Goal: Task Accomplishment & Management: Manage account settings

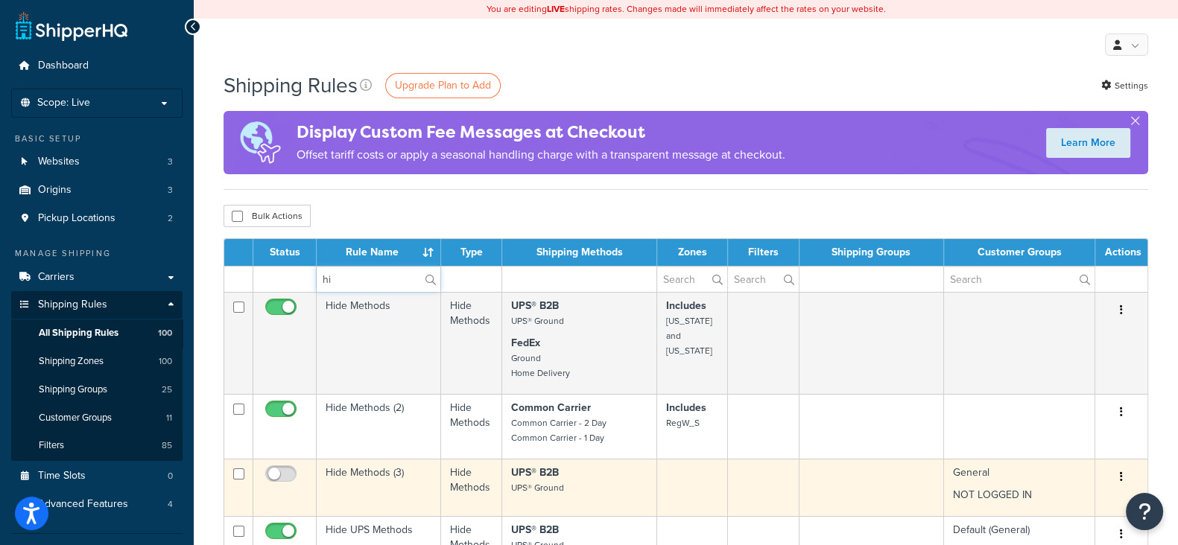
type input "h"
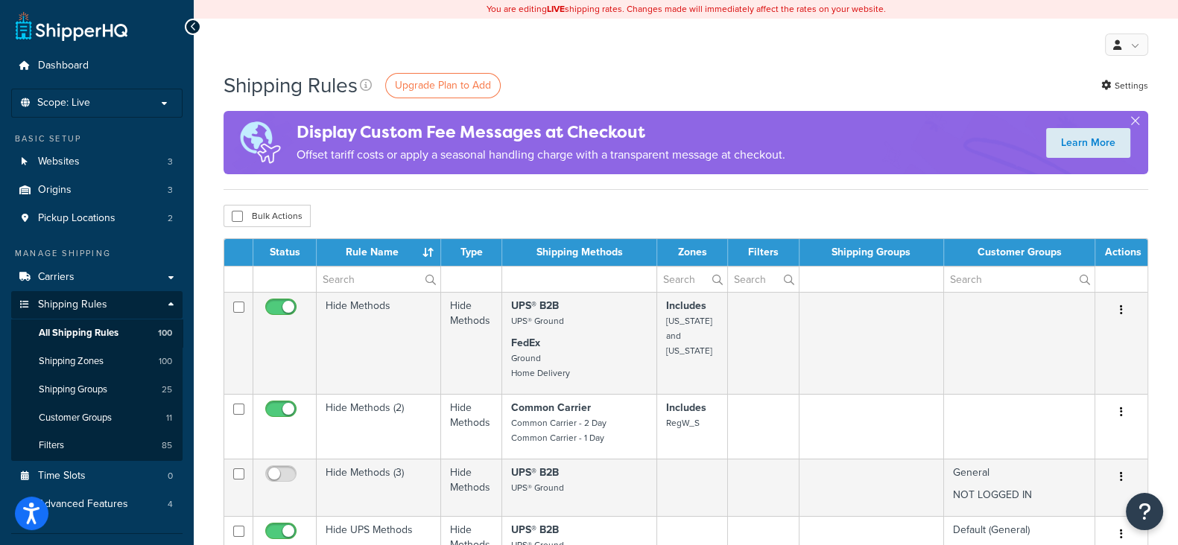
click at [682, 60] on div "My Profile Billing Global Settings Contact Us Logout" at bounding box center [686, 45] width 984 height 52
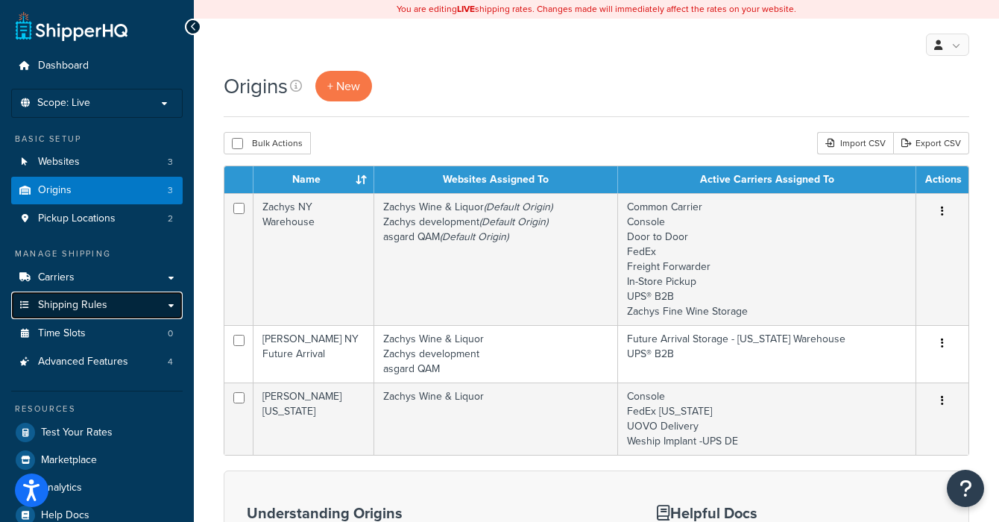
click at [83, 309] on span "Shipping Rules" at bounding box center [72, 305] width 69 height 13
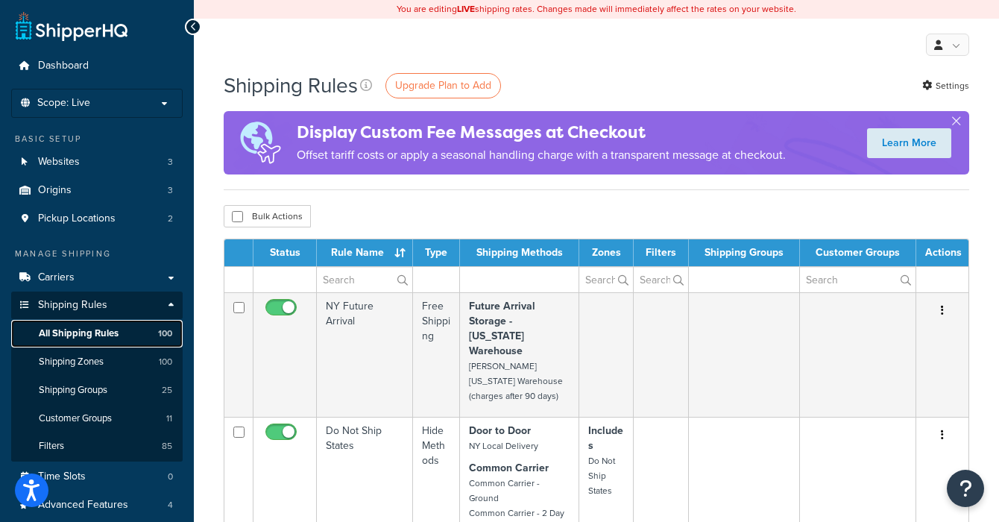
click at [81, 332] on span "All Shipping Rules" at bounding box center [79, 333] width 80 height 13
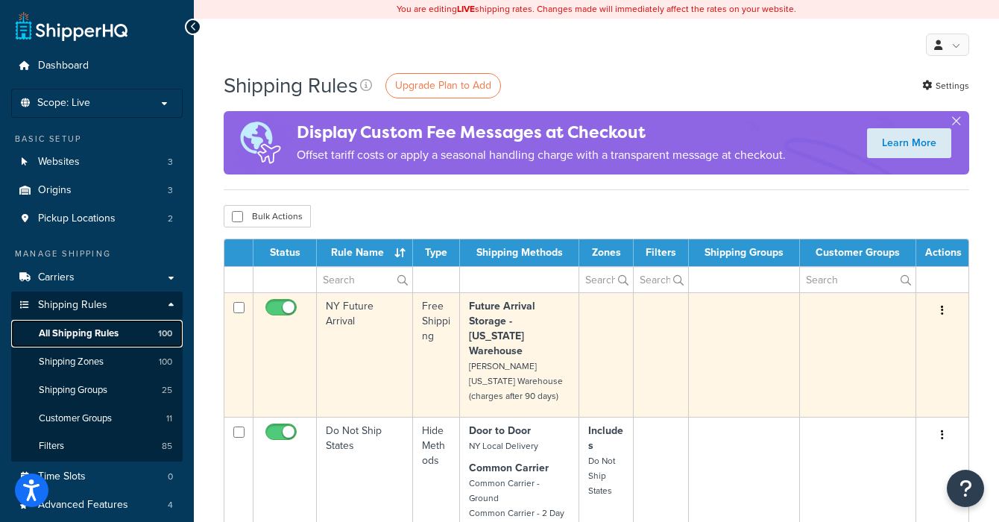
scroll to position [85, 0]
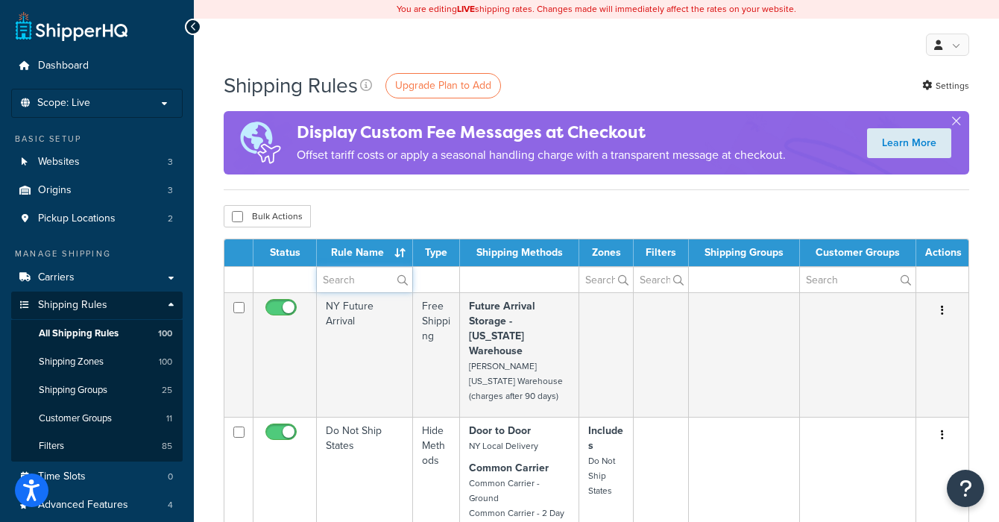
click at [338, 284] on input "text" at bounding box center [364, 279] width 95 height 25
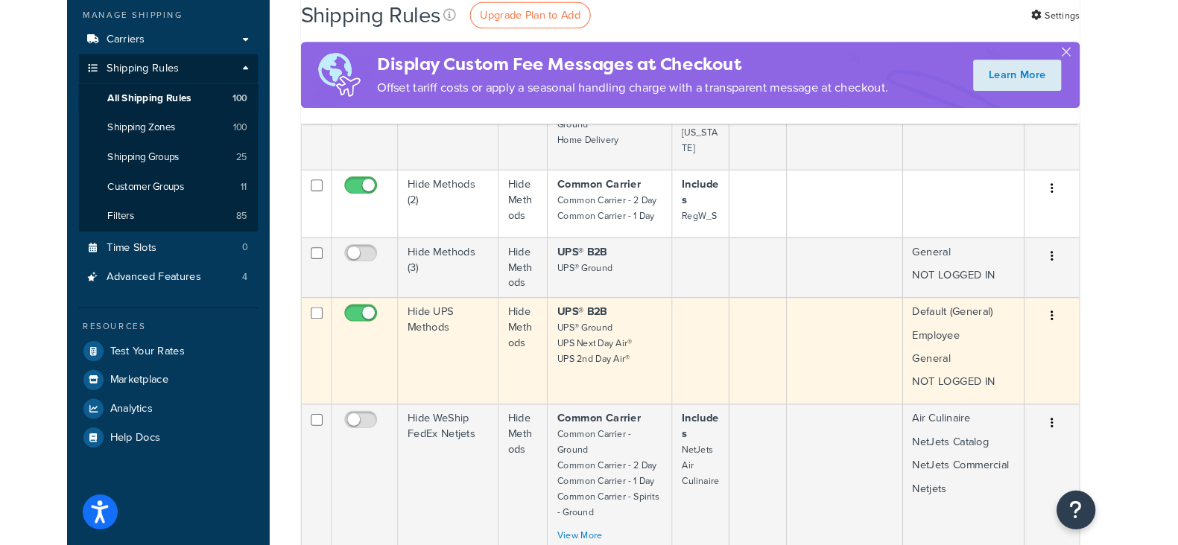
scroll to position [372, 0]
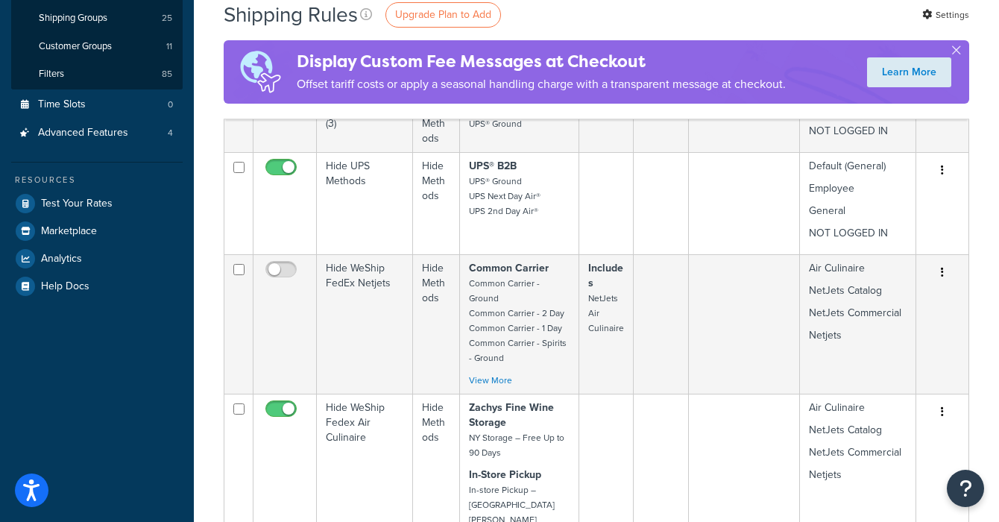
type input "hide"
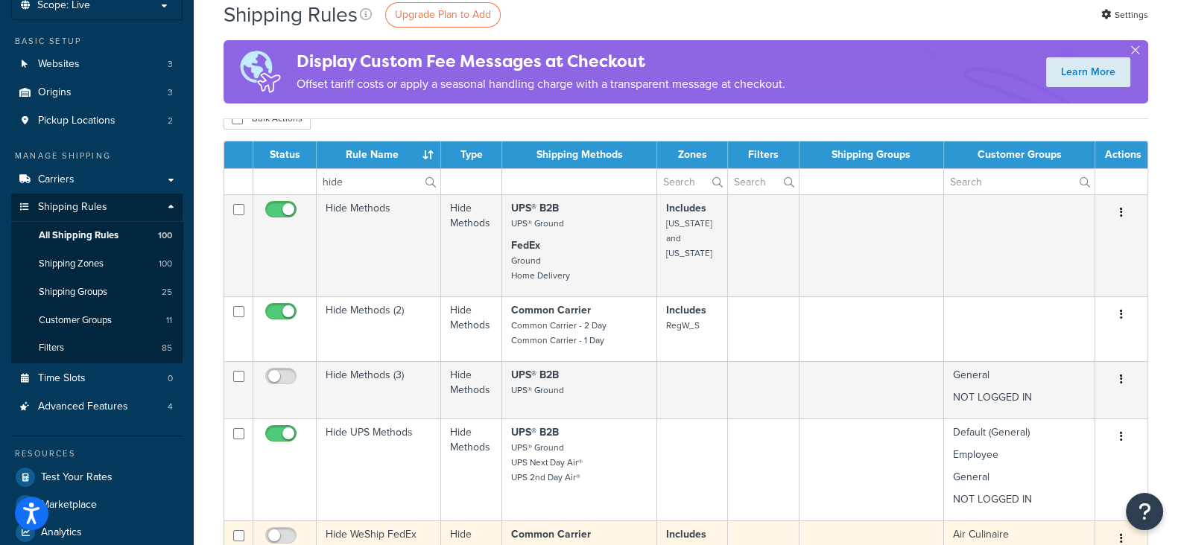
scroll to position [0, 0]
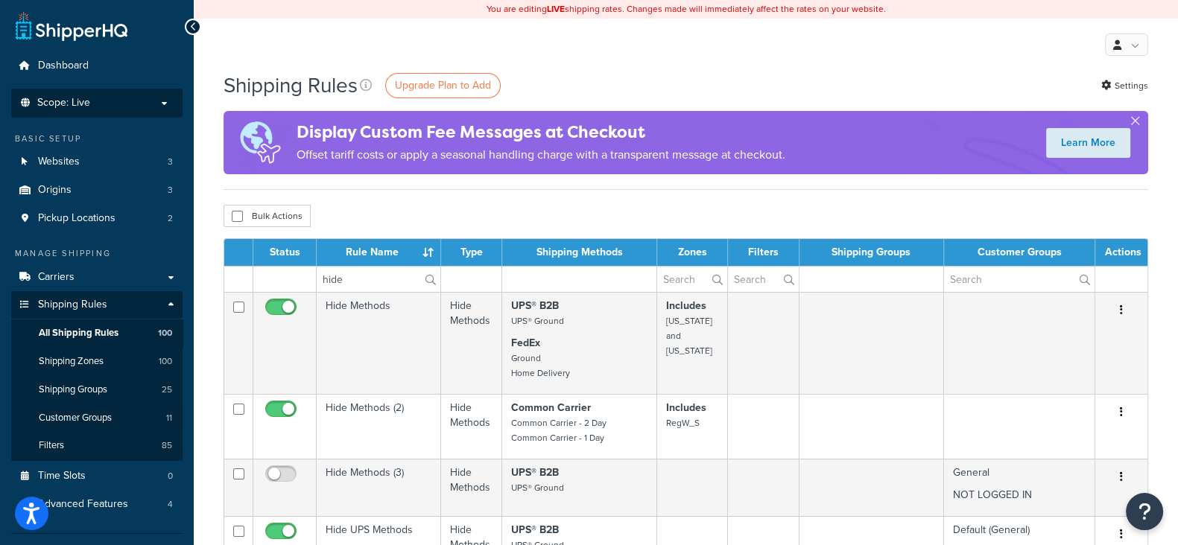
click at [96, 107] on p "Scope: Live" at bounding box center [97, 103] width 158 height 13
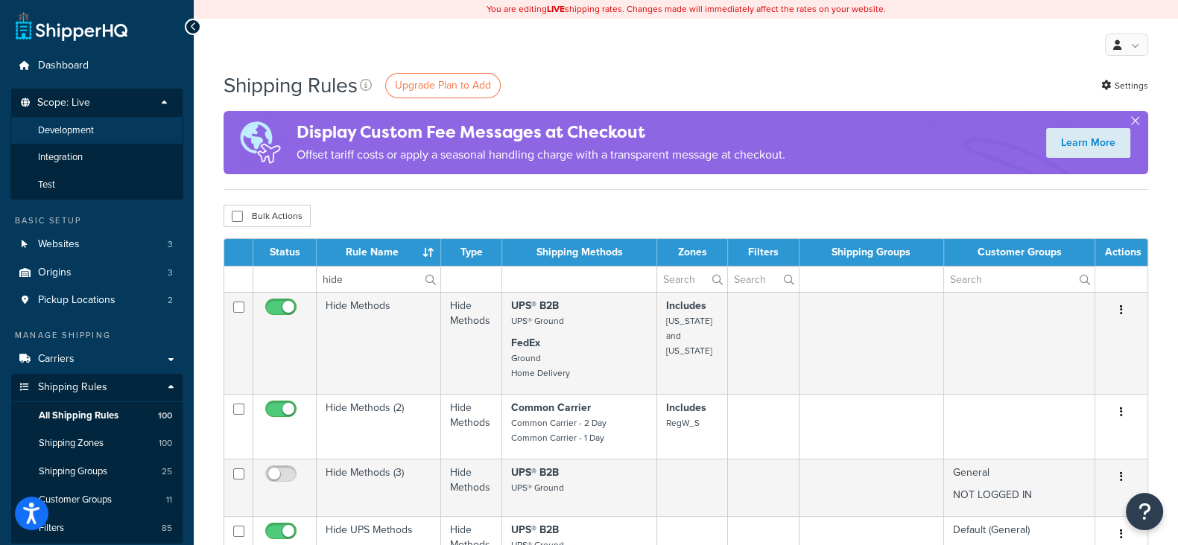
click at [83, 133] on span "Development" at bounding box center [66, 130] width 56 height 13
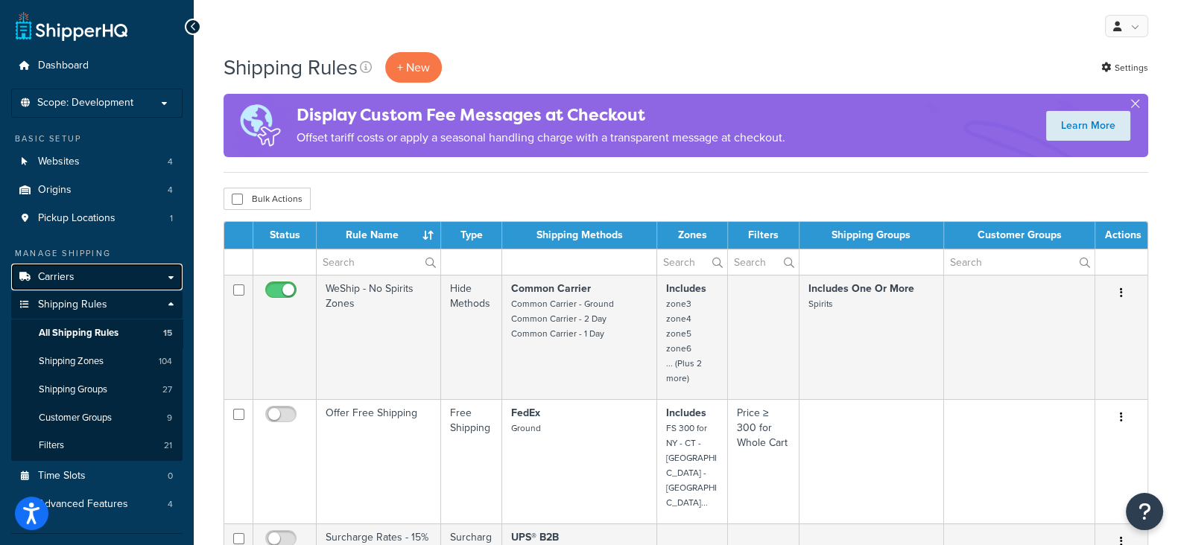
click at [63, 276] on span "Carriers" at bounding box center [56, 277] width 37 height 13
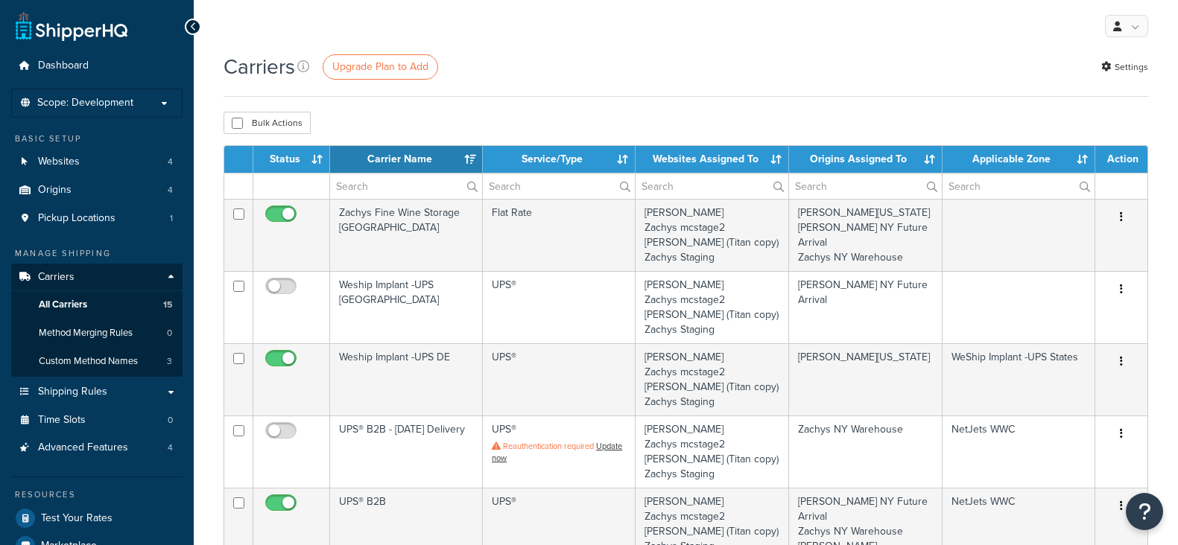
select select "15"
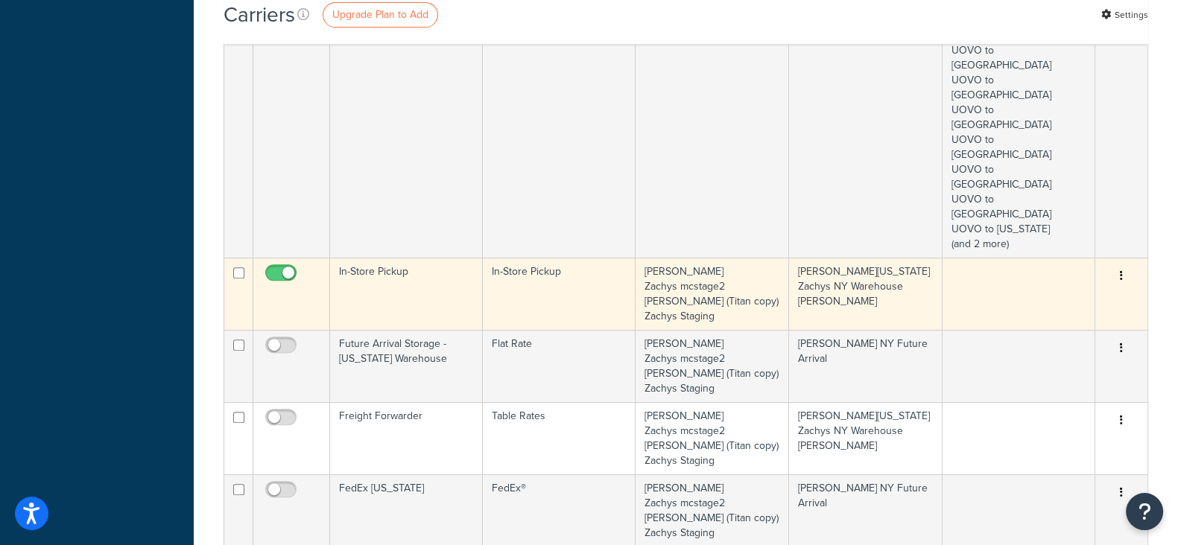
scroll to position [651, 0]
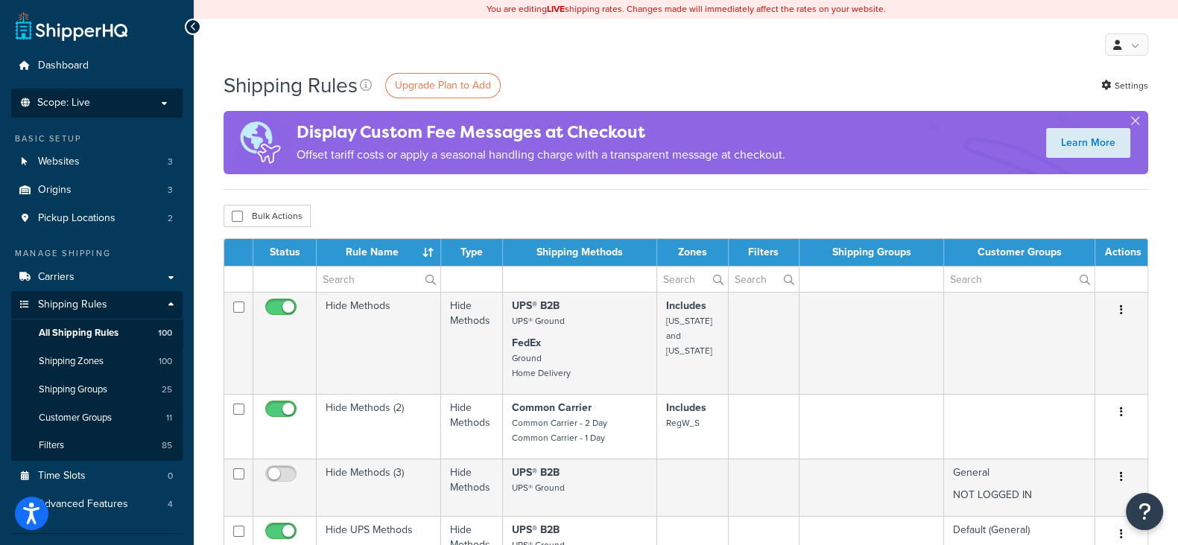
click at [107, 102] on p "Scope: Live" at bounding box center [97, 103] width 158 height 13
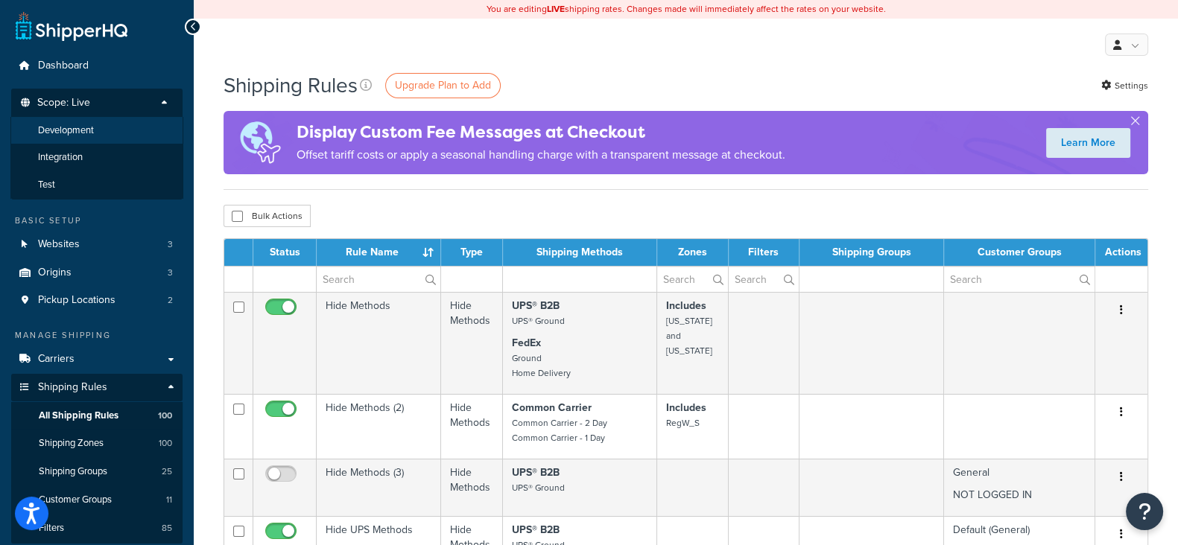
click at [97, 131] on li "Development" at bounding box center [96, 131] width 173 height 28
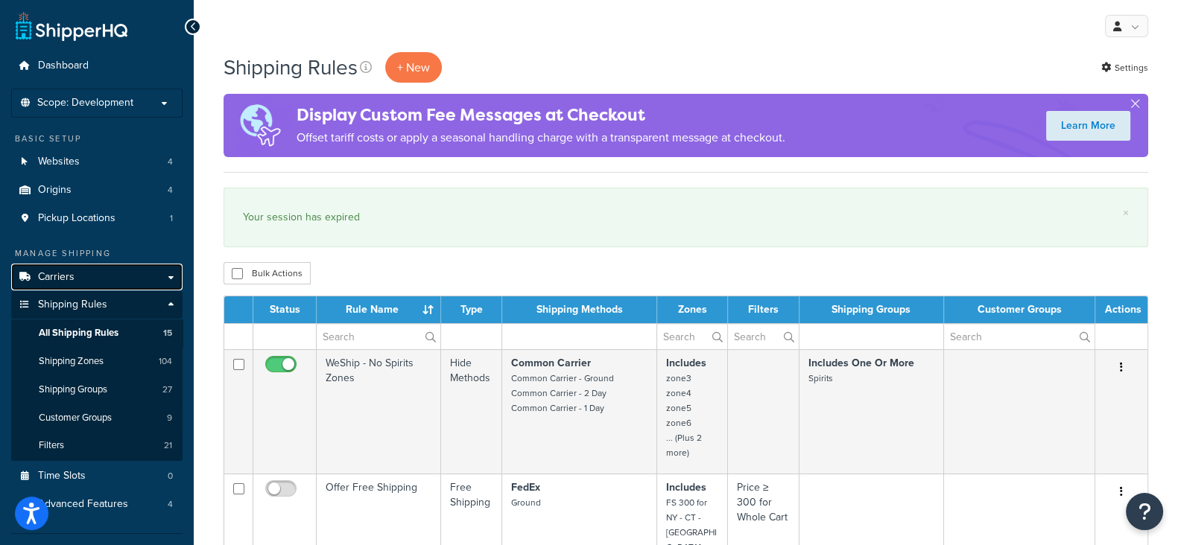
click at [81, 279] on link "Carriers" at bounding box center [96, 278] width 171 height 28
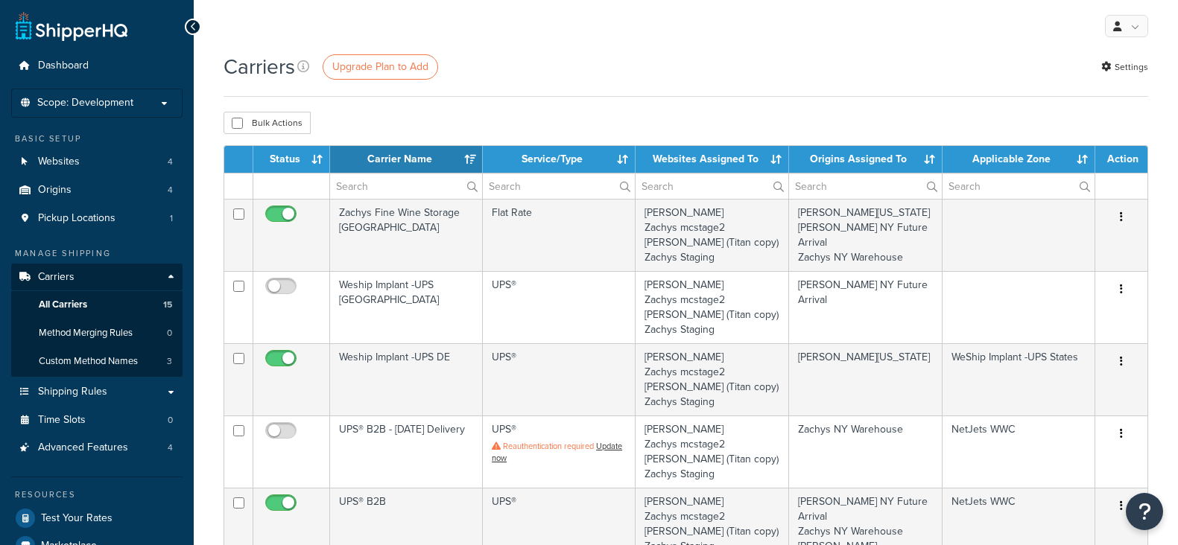
select select "15"
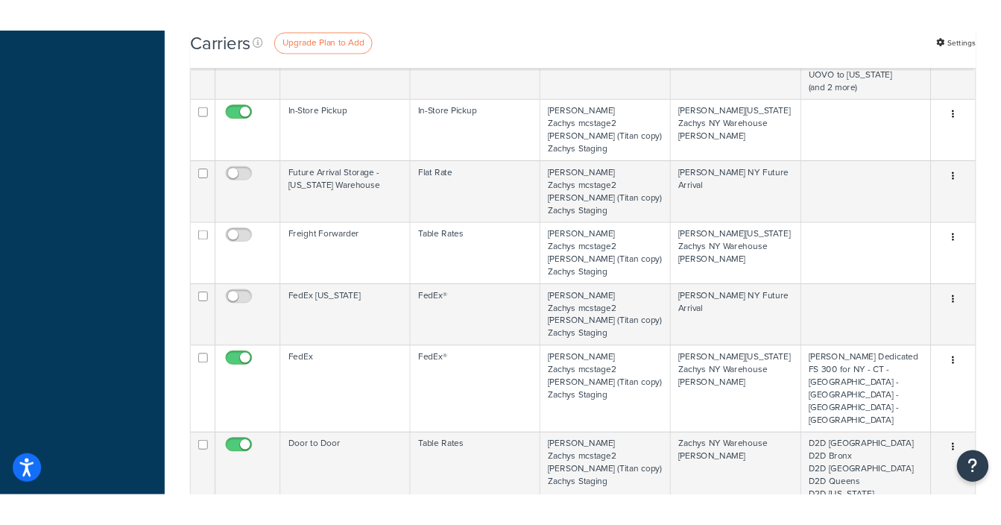
scroll to position [1118, 0]
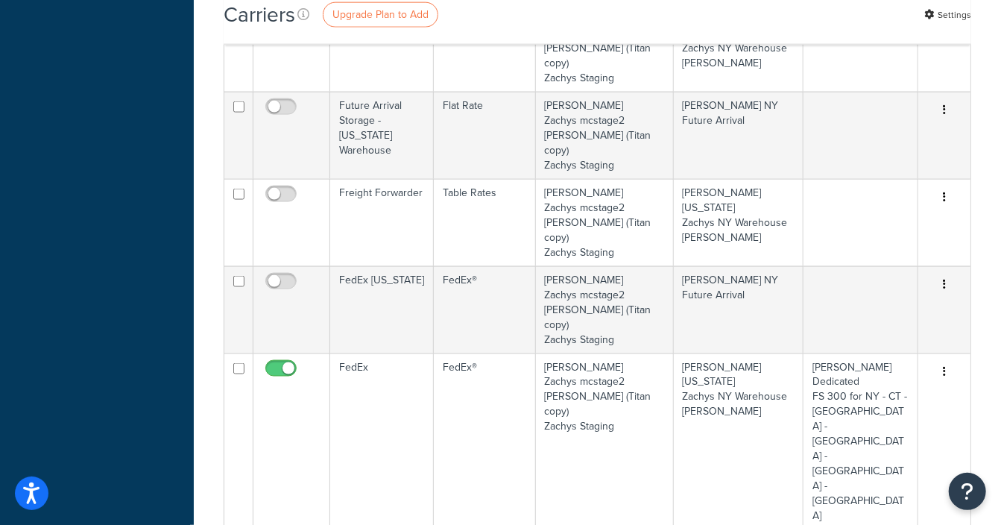
click at [976, 199] on div "Carriers Upgrade Plan to Add Settings Bulk Actions Duplicate [GEOGRAPHIC_DATA] …" at bounding box center [597, 288] width 807 height 2709
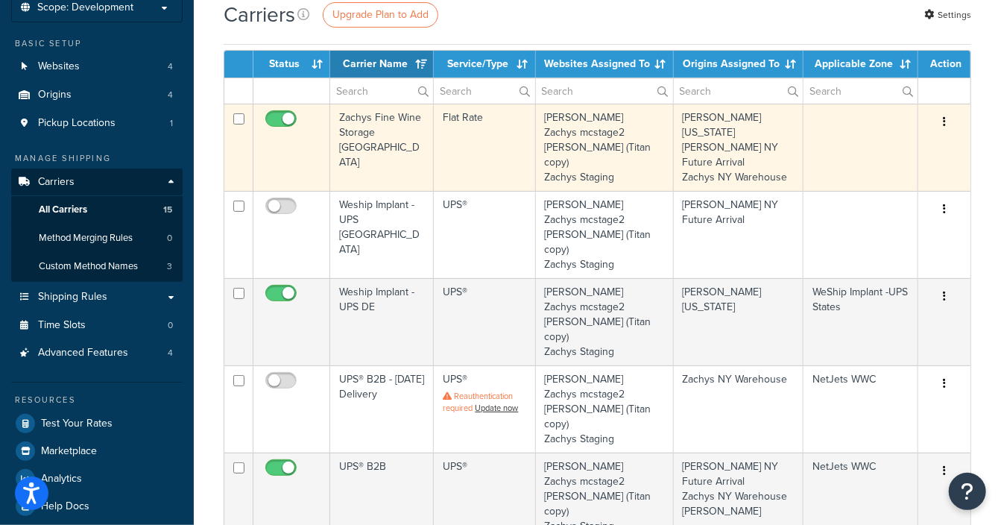
scroll to position [0, 0]
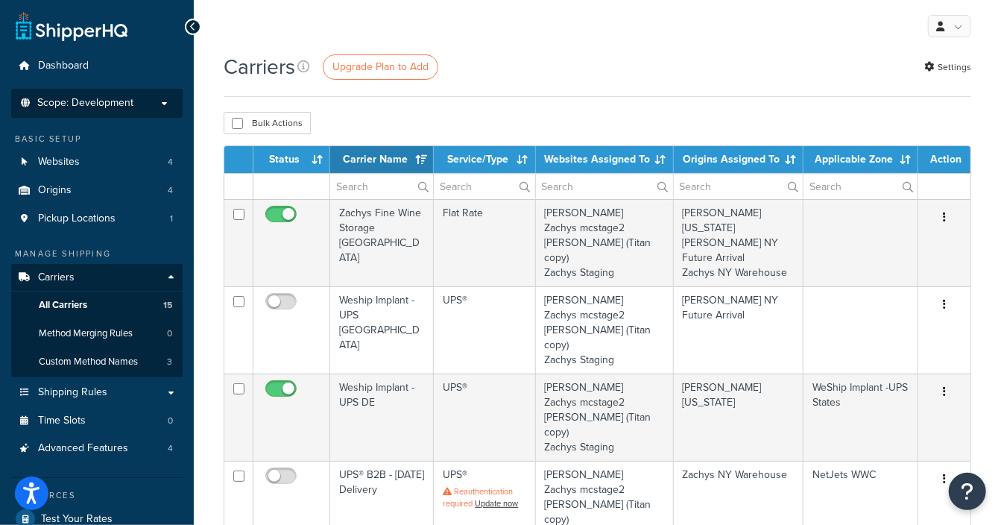
click at [121, 105] on span "Scope: Development" at bounding box center [85, 103] width 96 height 13
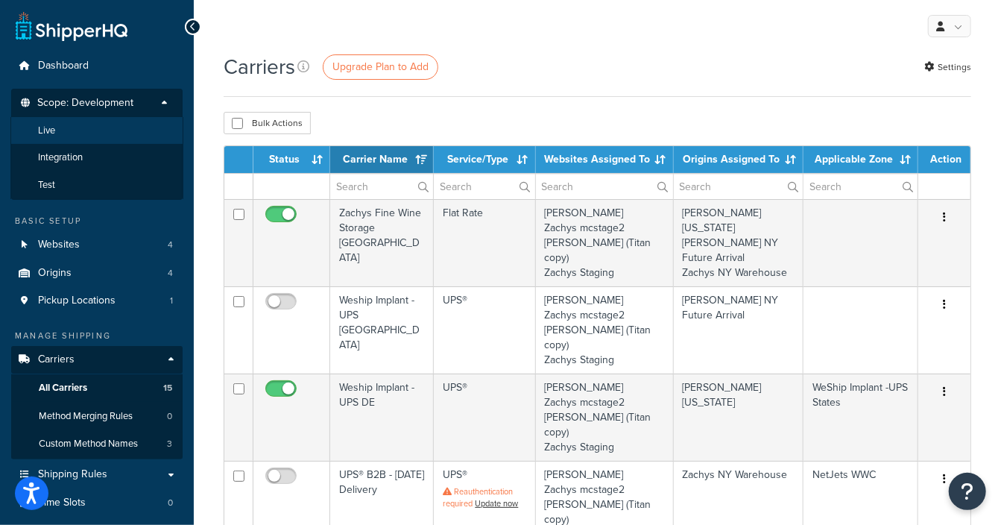
click at [92, 132] on li "Live" at bounding box center [96, 131] width 173 height 28
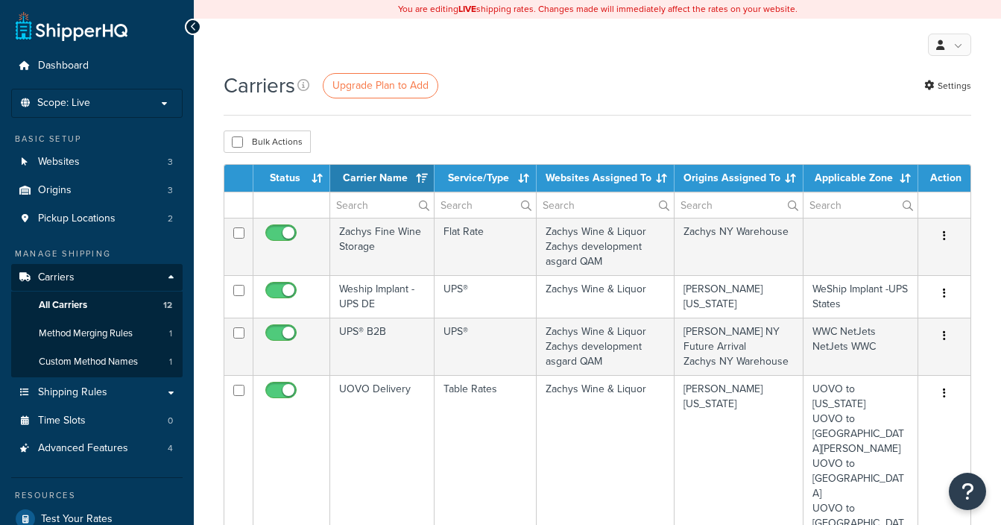
select select "15"
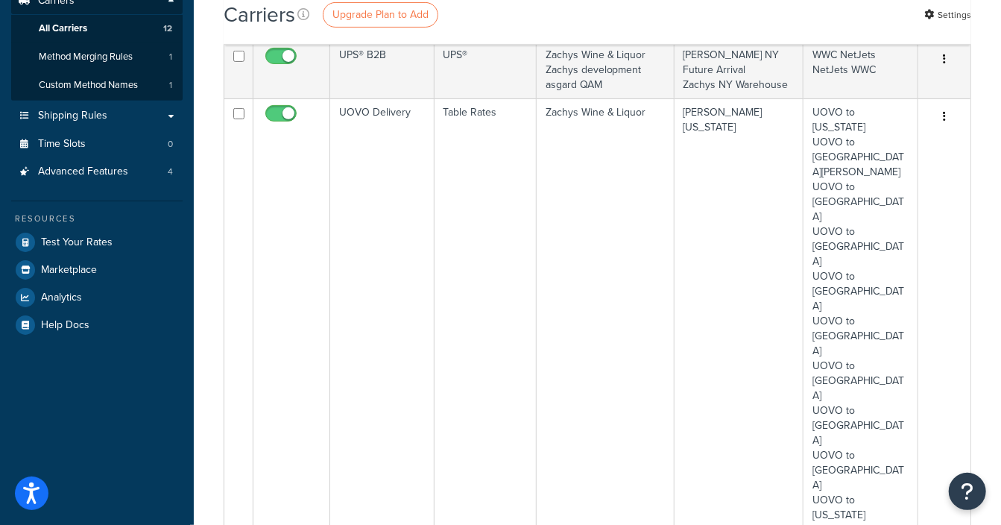
scroll to position [279, 0]
